Goal: Information Seeking & Learning: Learn about a topic

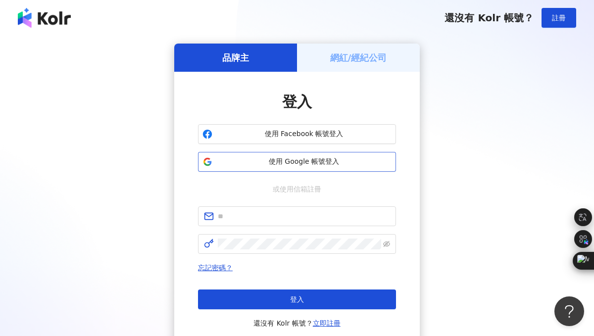
click at [269, 167] on button "使用 Google 帳號登入" at bounding box center [297, 162] width 198 height 20
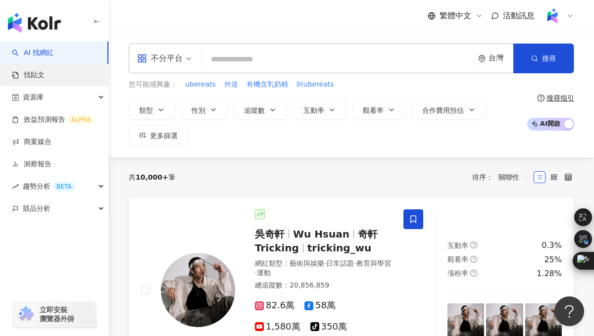
click at [39, 80] on link "找貼文" at bounding box center [28, 75] width 33 height 10
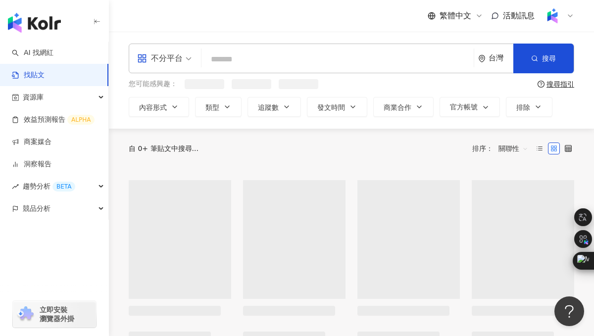
click at [235, 55] on input "search" at bounding box center [337, 58] width 264 height 21
paste input "**"
type input "**"
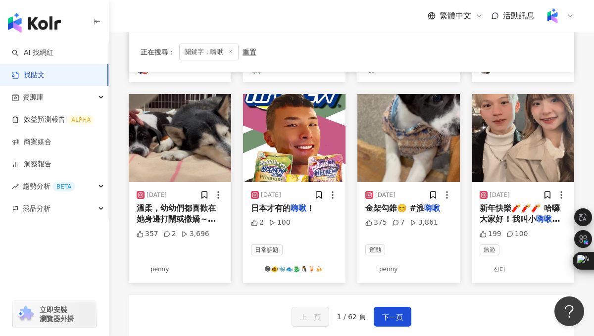
scroll to position [483, 0]
click at [304, 137] on img "button" at bounding box center [294, 138] width 102 height 88
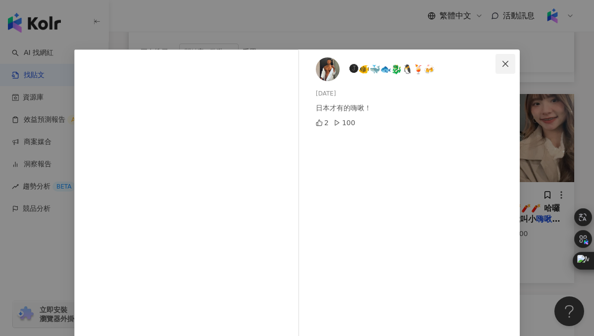
click at [504, 60] on icon "close" at bounding box center [505, 64] width 8 height 8
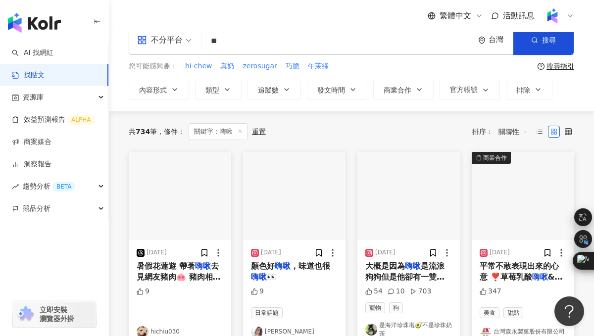
scroll to position [0, 0]
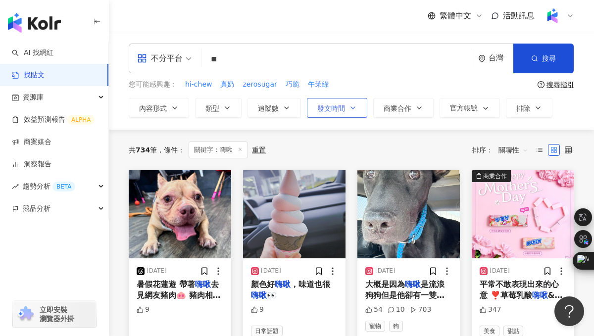
click at [344, 105] on span "發文時間" at bounding box center [331, 108] width 28 height 8
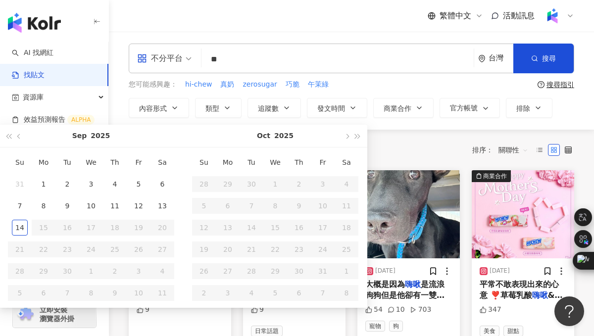
type input "**********"
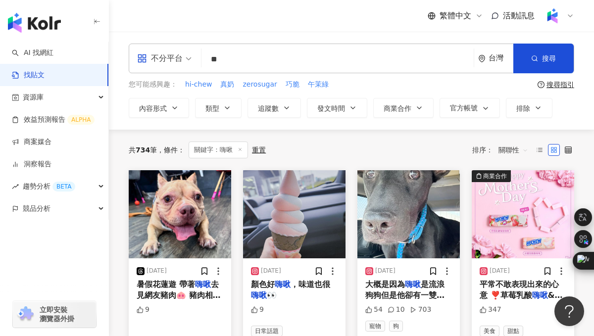
click at [305, 29] on div "繁體中文 活動訊息" at bounding box center [351, 16] width 445 height 32
click at [510, 154] on span "關聯性" at bounding box center [513, 150] width 30 height 16
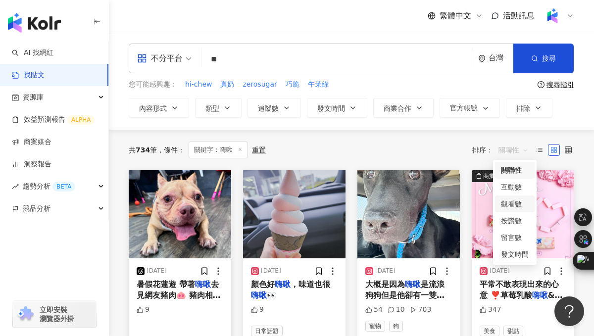
click at [512, 205] on div "觀看數" at bounding box center [515, 203] width 28 height 11
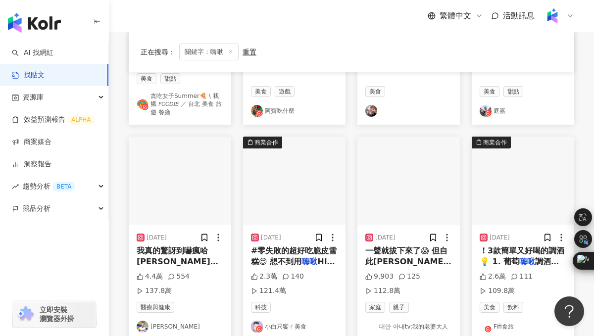
scroll to position [263, 0]
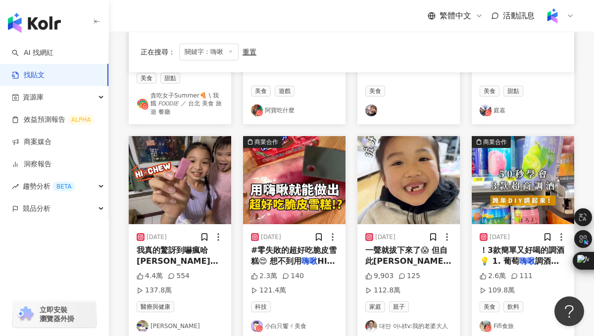
click at [158, 198] on img "button" at bounding box center [180, 180] width 102 height 88
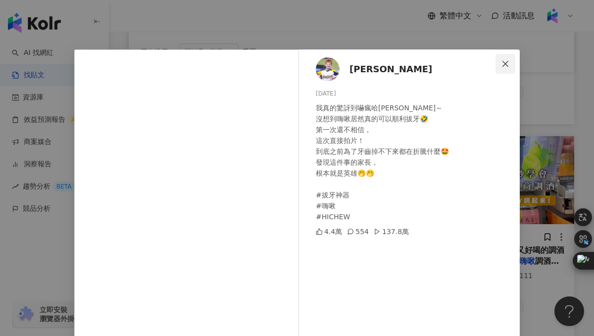
click at [505, 63] on icon "close" at bounding box center [505, 63] width 6 height 6
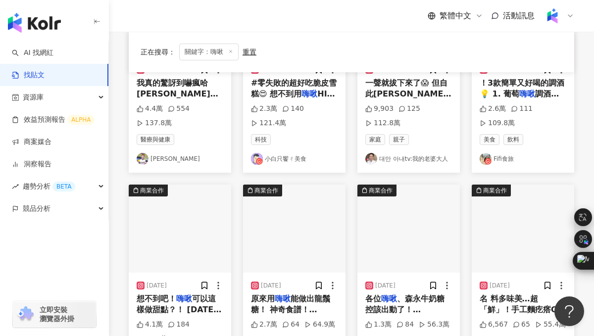
scroll to position [432, 0]
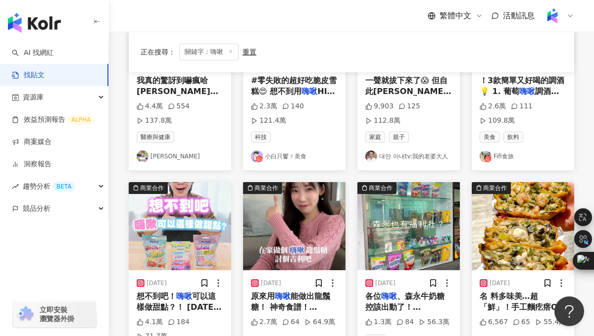
click at [154, 234] on img "button" at bounding box center [180, 226] width 102 height 88
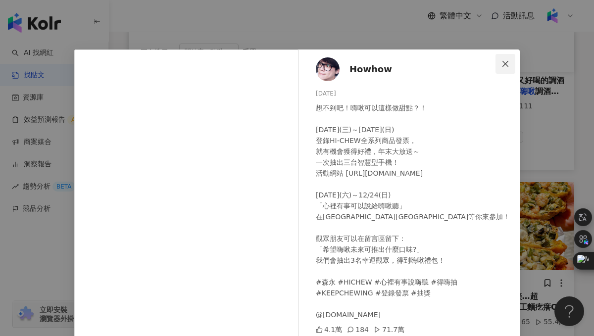
click at [501, 65] on icon "close" at bounding box center [505, 64] width 8 height 8
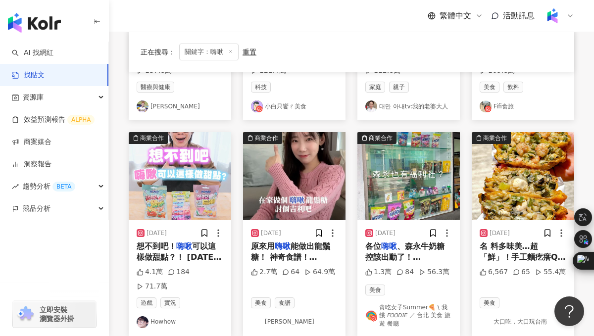
scroll to position [510, 0]
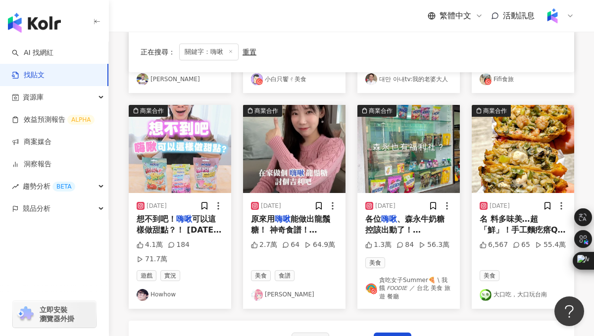
click at [393, 153] on img "button" at bounding box center [408, 149] width 102 height 88
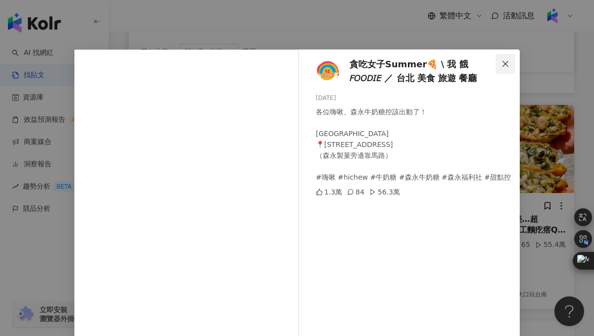
click at [506, 63] on icon "close" at bounding box center [505, 63] width 6 height 6
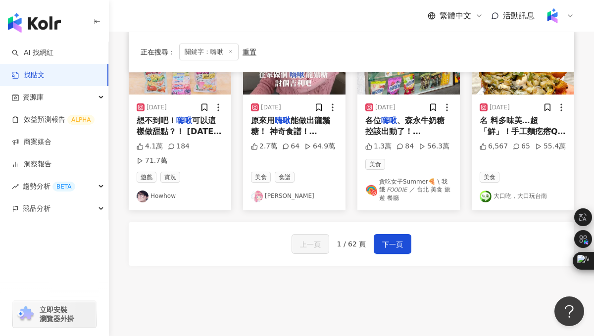
scroll to position [670, 0]
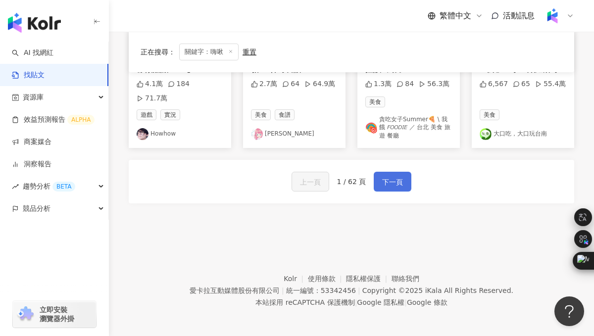
click at [382, 178] on span "下一頁" at bounding box center [392, 182] width 21 height 12
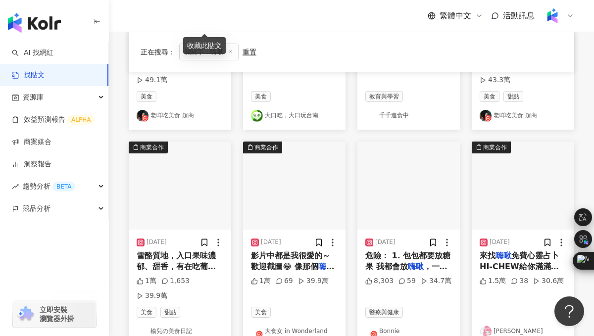
scroll to position [0, 0]
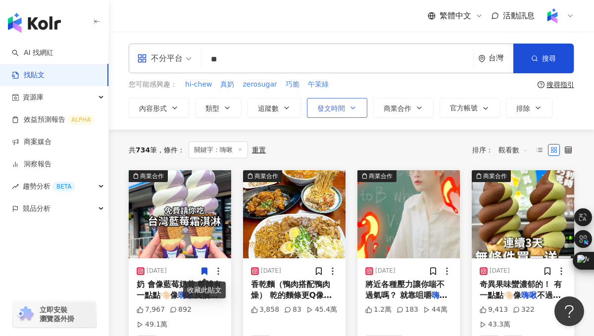
click at [342, 107] on span "發文時間" at bounding box center [331, 108] width 28 height 8
click at [434, 139] on div "共 734 筆 條件 ： 關鍵字：嗨啾 重置 排序： 觀看數" at bounding box center [351, 150] width 445 height 41
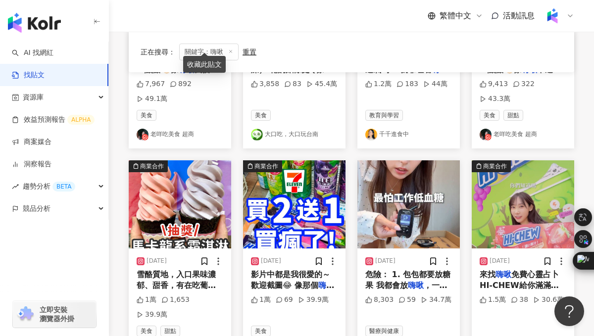
scroll to position [232, 0]
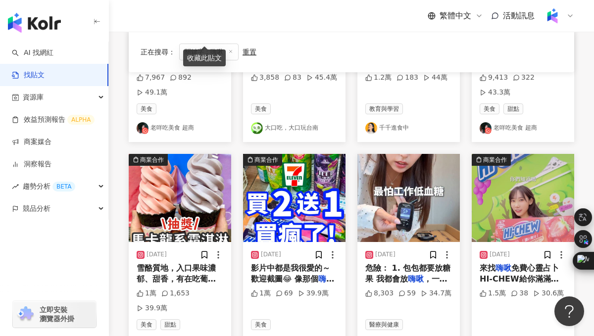
click at [338, 133] on div "商業合作 [DATE] 奶 會像藍莓奶昔 整體有一點點🤏🏻像 嗨啾 我個人偏愛單口味❤️❤️ 而且覺得 7,967 892 49.1萬 美食 老咩吃美食 超商…" at bounding box center [351, 250] width 457 height 625
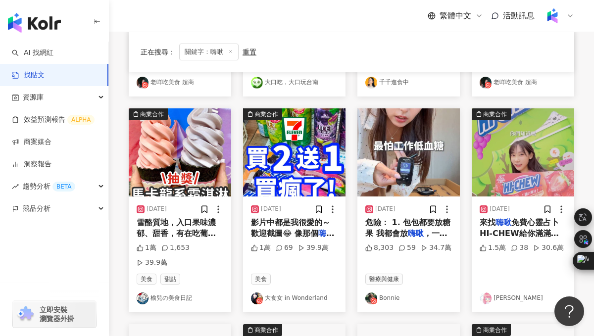
scroll to position [277, 0]
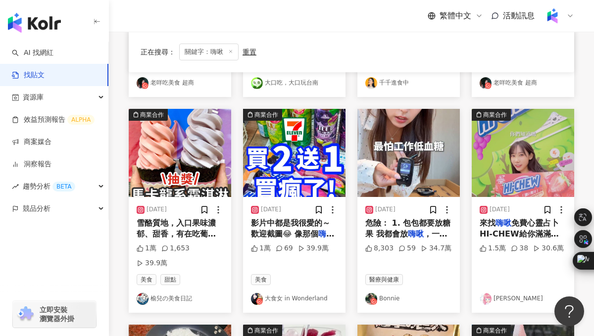
click at [411, 136] on img "button" at bounding box center [408, 153] width 102 height 88
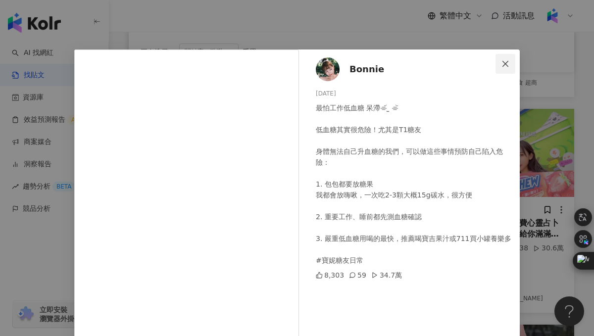
click at [506, 61] on icon "close" at bounding box center [505, 64] width 8 height 8
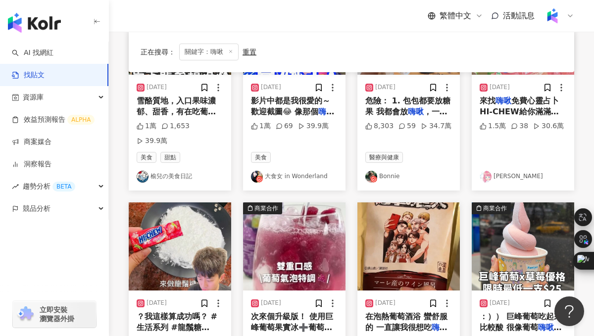
scroll to position [455, 0]
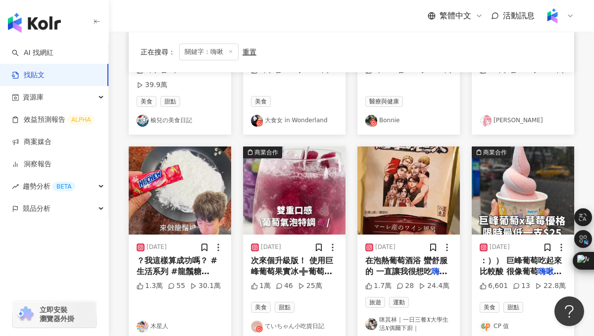
click at [287, 167] on img "button" at bounding box center [294, 190] width 102 height 88
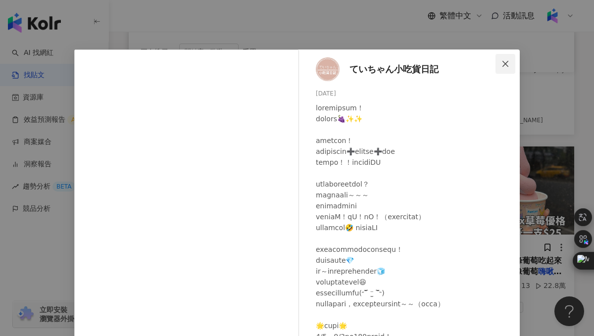
click at [504, 64] on icon "close" at bounding box center [505, 64] width 8 height 8
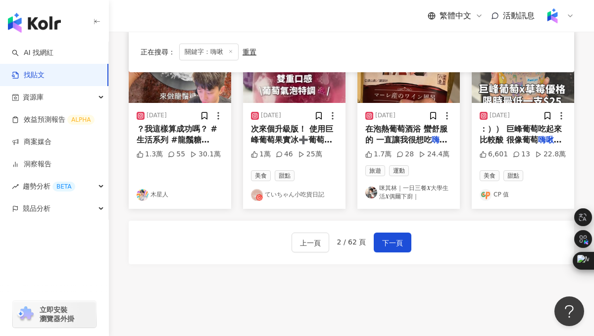
scroll to position [620, 0]
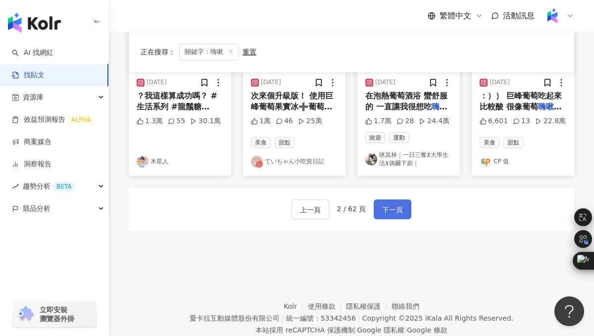
click at [389, 204] on span "下一頁" at bounding box center [392, 210] width 21 height 12
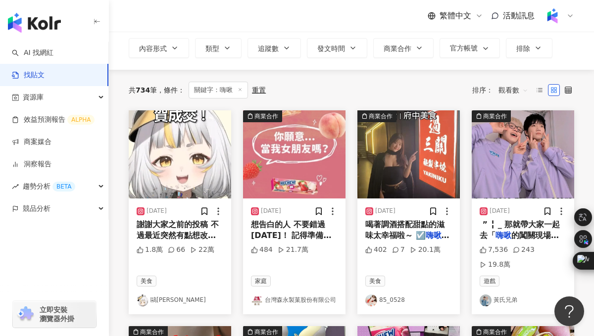
scroll to position [58, 0]
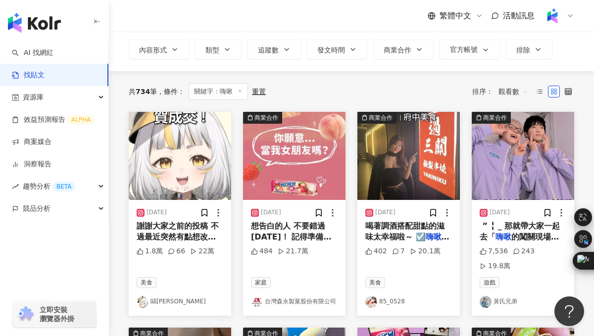
click at [525, 156] on img "button" at bounding box center [523, 156] width 102 height 88
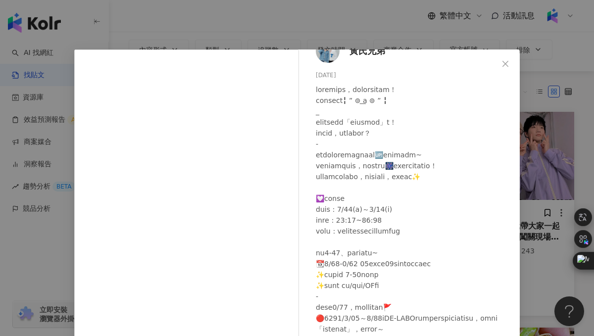
scroll to position [29, 0]
click at [506, 61] on icon "close" at bounding box center [505, 64] width 8 height 8
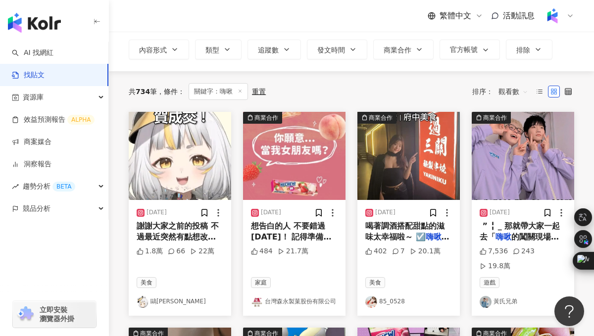
click at [294, 143] on img "button" at bounding box center [294, 156] width 102 height 88
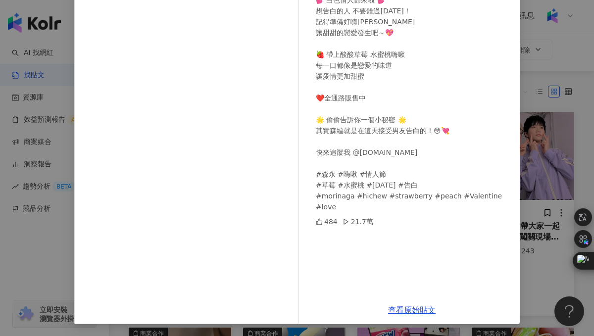
scroll to position [0, 0]
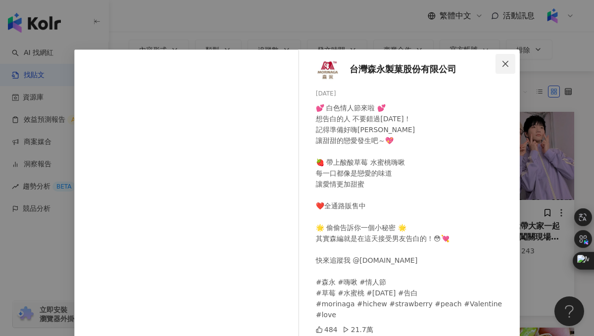
click at [508, 66] on icon "close" at bounding box center [505, 63] width 6 height 6
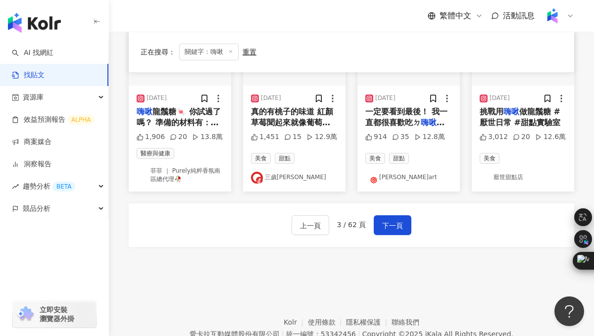
scroll to position [618, 0]
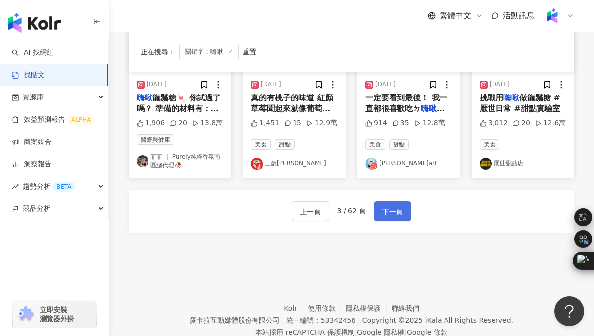
click at [405, 201] on button "下一頁" at bounding box center [393, 211] width 38 height 20
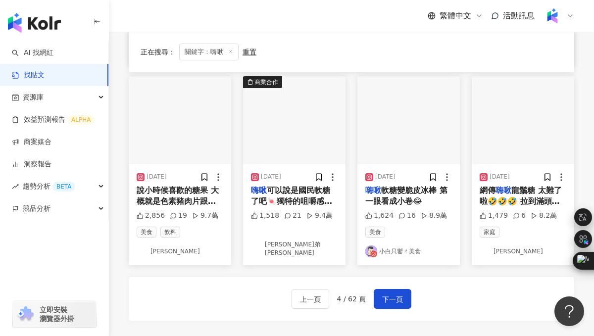
scroll to position [499, 0]
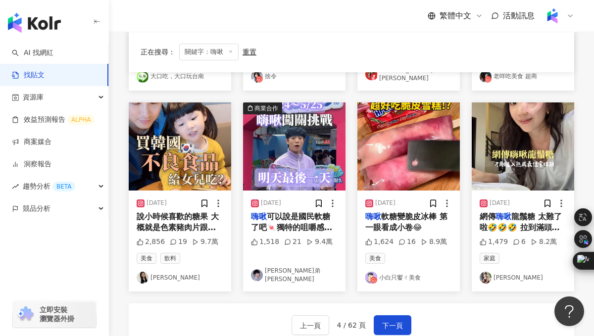
click at [288, 135] on img "button" at bounding box center [294, 146] width 102 height 88
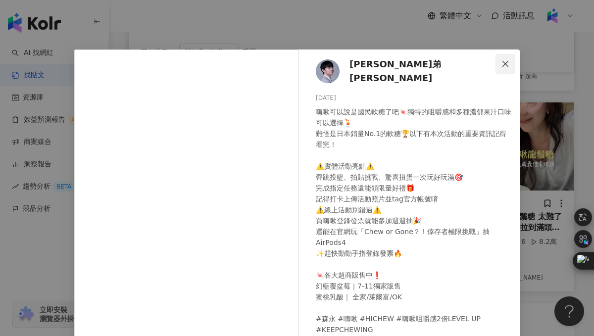
click at [502, 65] on icon "close" at bounding box center [505, 64] width 8 height 8
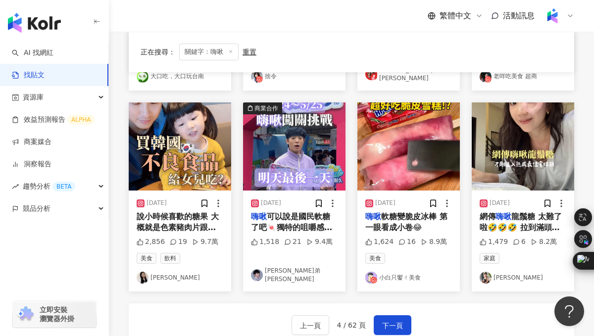
click at [387, 132] on img "button" at bounding box center [408, 146] width 102 height 88
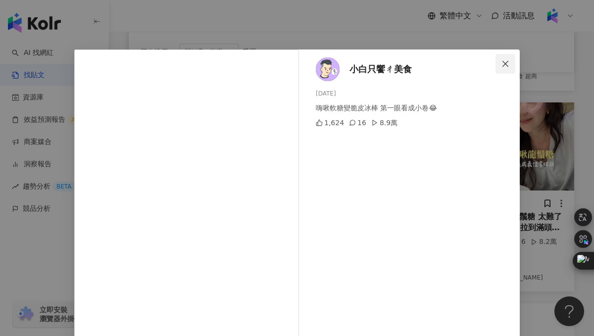
click at [504, 62] on icon "close" at bounding box center [505, 63] width 6 height 6
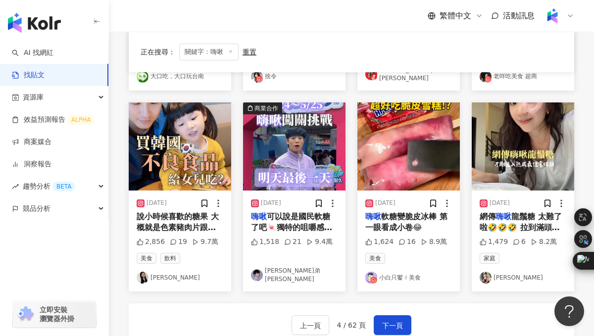
click at [157, 132] on img "button" at bounding box center [180, 146] width 102 height 88
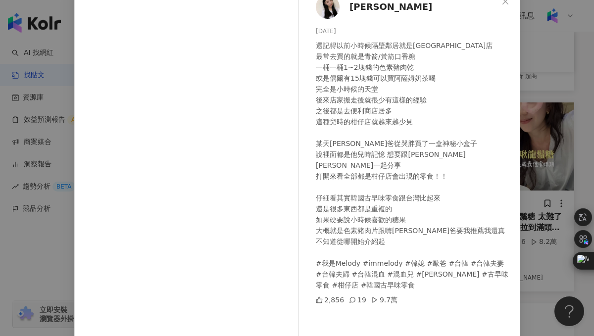
scroll to position [49, 0]
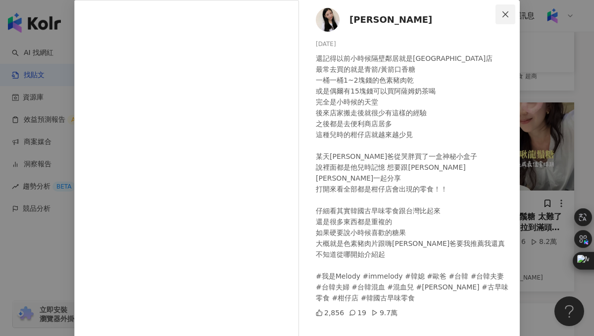
click at [506, 16] on icon "close" at bounding box center [505, 14] width 8 height 8
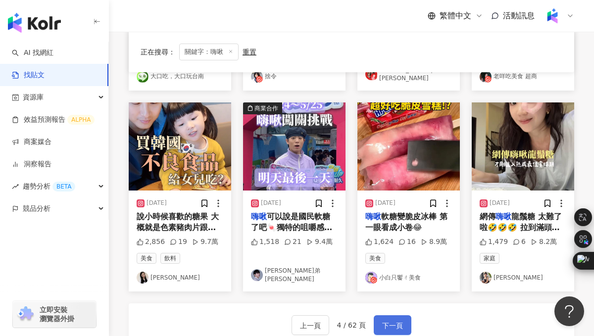
click at [390, 315] on button "下一頁" at bounding box center [393, 325] width 38 height 20
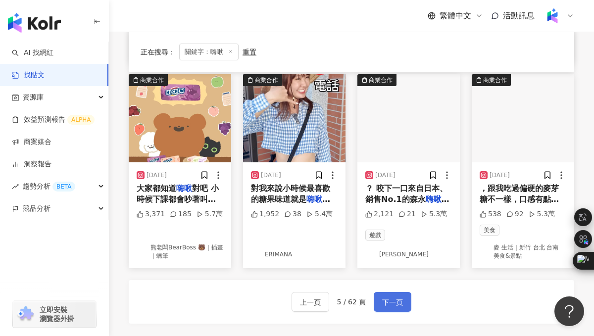
scroll to position [504, 0]
